Goal: Task Accomplishment & Management: Use online tool/utility

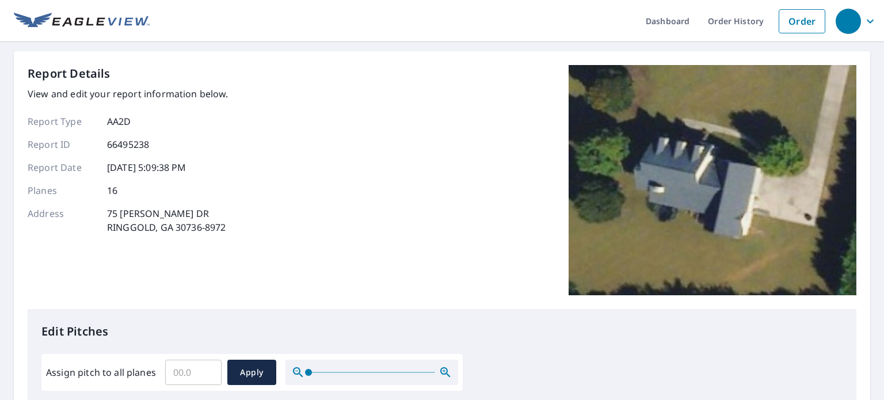
scroll to position [345, 0]
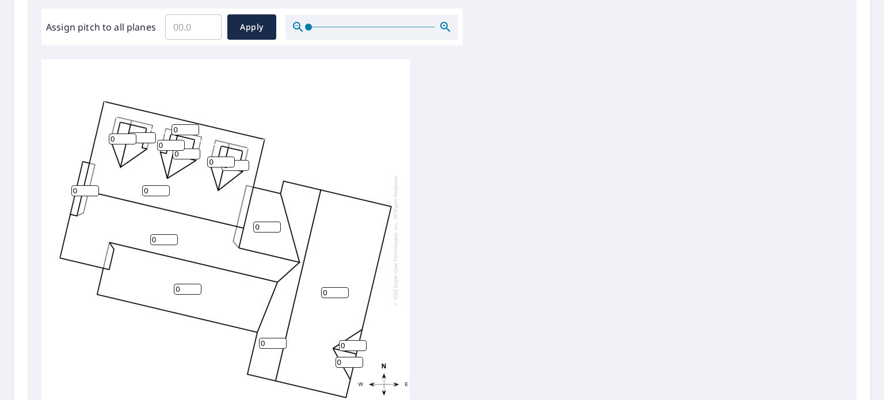
click at [118, 138] on input "0" at bounding box center [123, 139] width 28 height 11
type input "0"
type input "12"
type input "1"
click at [147, 137] on input "1" at bounding box center [142, 137] width 28 height 11
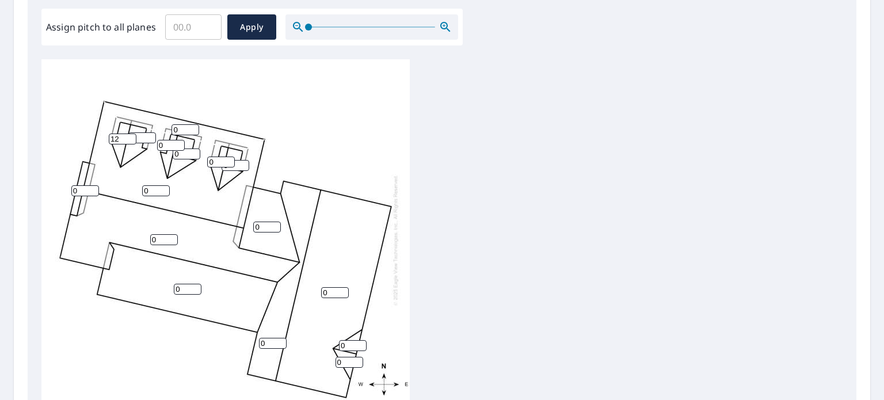
click at [142, 140] on input "1" at bounding box center [142, 137] width 28 height 11
type input "12"
drag, startPoint x: 180, startPoint y: 130, endPoint x: 279, endPoint y: 133, distance: 98.5
click at [180, 130] on input "0" at bounding box center [186, 129] width 28 height 11
type input "10"
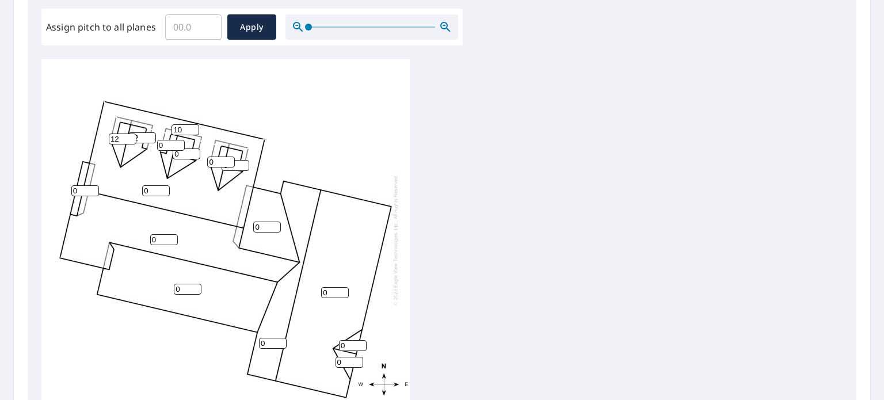
click at [150, 188] on input "0" at bounding box center [156, 190] width 28 height 11
type input "10"
click at [172, 142] on input "0" at bounding box center [171, 145] width 28 height 11
type input "12"
click at [183, 153] on input "0" at bounding box center [187, 154] width 28 height 11
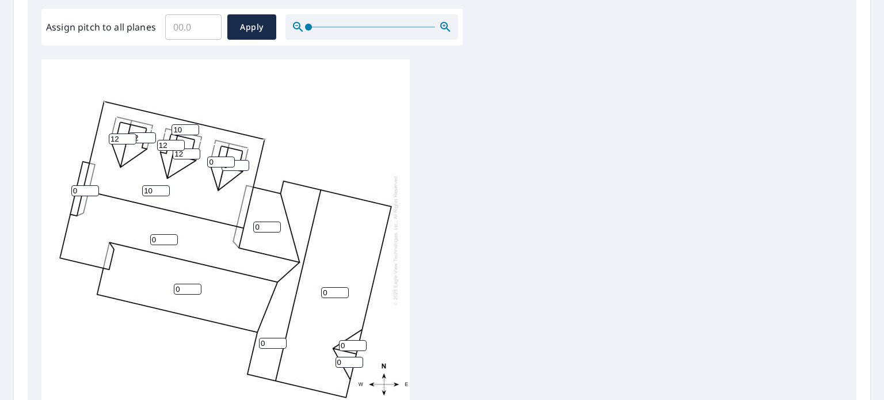
type input "12"
click at [217, 159] on input "0" at bounding box center [221, 162] width 28 height 11
type input "12"
click at [237, 165] on input "0" at bounding box center [236, 165] width 28 height 11
type input "12"
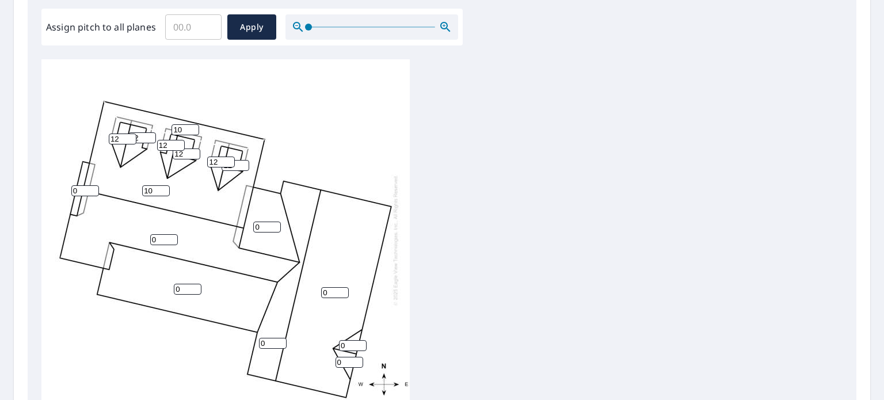
click at [159, 237] on input "0" at bounding box center [164, 239] width 28 height 11
type input "10"
click at [76, 187] on input "0" at bounding box center [85, 190] width 28 height 11
type input "10"
click at [260, 227] on input "0" at bounding box center [267, 227] width 28 height 11
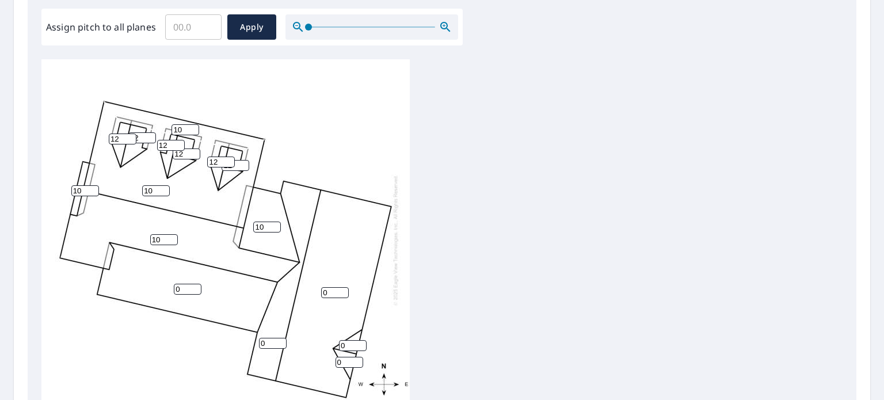
type input "10"
click at [182, 289] on input "0" at bounding box center [188, 289] width 28 height 11
drag, startPoint x: 184, startPoint y: 288, endPoint x: 350, endPoint y: 295, distance: 166.5
click at [184, 288] on input "0" at bounding box center [188, 289] width 28 height 11
type input "6"
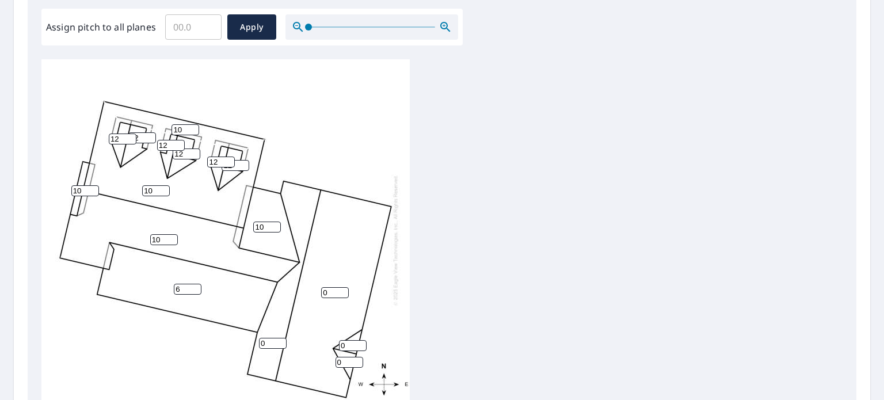
click at [272, 340] on input "0" at bounding box center [273, 343] width 28 height 11
type input "0"
type input "12"
click at [329, 290] on input "0" at bounding box center [335, 292] width 28 height 11
type input "12"
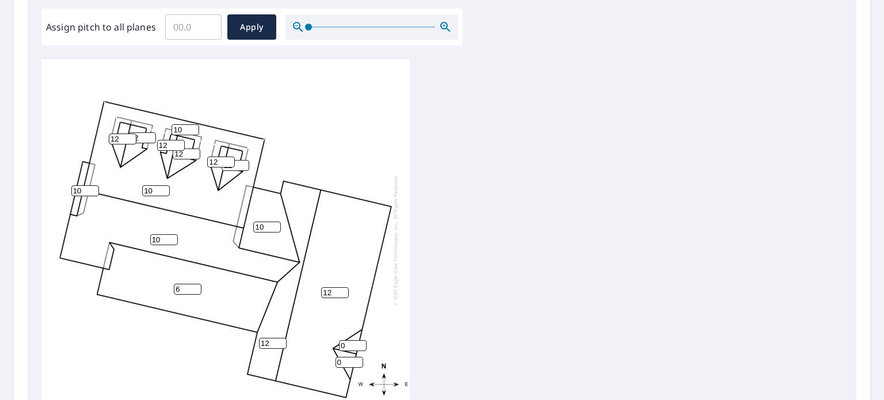
click at [355, 344] on input "0" at bounding box center [353, 345] width 28 height 11
type input "12"
click at [345, 361] on input "0" at bounding box center [350, 362] width 28 height 11
type input "12"
click at [396, 320] on div "12 10 10 6 12 10 10 12 12 12 10 12 12 12 12 12" at bounding box center [225, 240] width 369 height 362
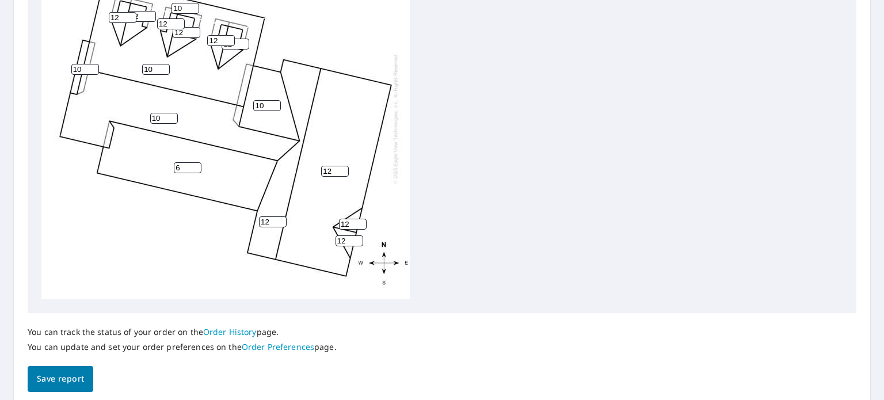
scroll to position [511, 0]
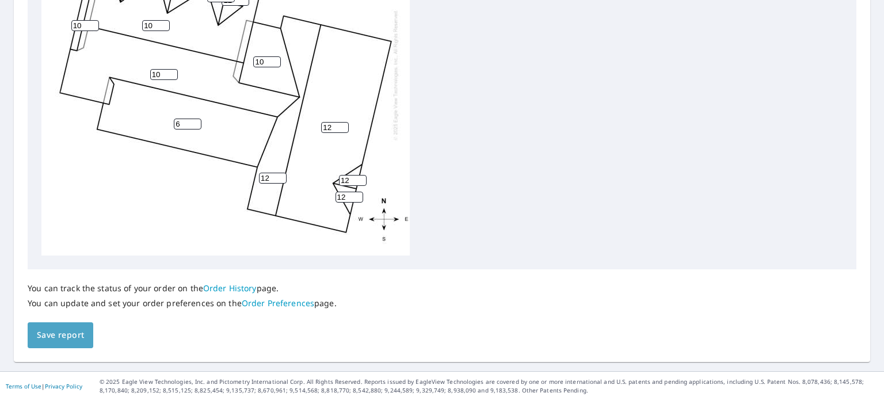
click at [75, 333] on span "Save report" at bounding box center [60, 335] width 47 height 14
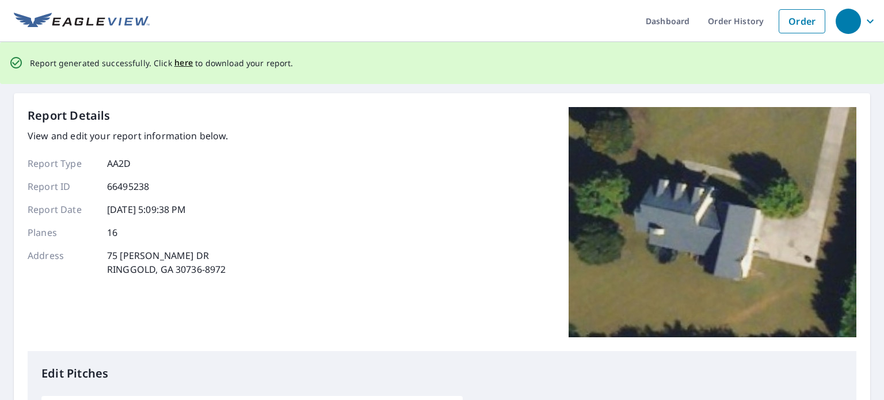
scroll to position [0, 0]
click at [180, 64] on span "here" at bounding box center [183, 63] width 19 height 14
